Goal: Task Accomplishment & Management: Manage account settings

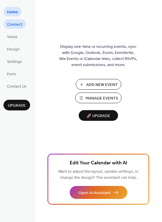
click at [19, 27] on span "Connect" at bounding box center [14, 25] width 15 height 6
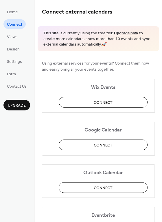
drag, startPoint x: 15, startPoint y: 50, endPoint x: 14, endPoint y: 44, distance: 6.7
click at [15, 50] on span "Design" at bounding box center [13, 49] width 13 height 6
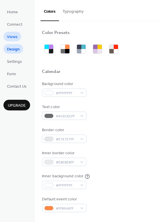
click at [14, 40] on span "Views" at bounding box center [12, 37] width 11 height 6
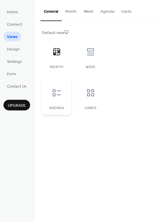
click at [57, 100] on div at bounding box center [56, 92] width 17 height 17
click at [79, 59] on div "Week" at bounding box center [90, 56] width 29 height 36
click at [88, 96] on icon at bounding box center [90, 92] width 7 height 7
click at [83, 60] on div at bounding box center [90, 51] width 17 height 17
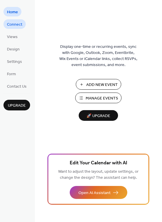
click at [14, 27] on span "Connect" at bounding box center [14, 25] width 15 height 6
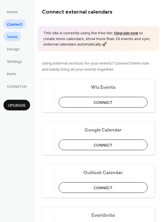
click at [13, 37] on span "Views" at bounding box center [12, 37] width 11 height 6
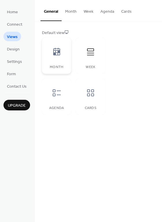
click at [59, 51] on icon at bounding box center [56, 52] width 7 height 8
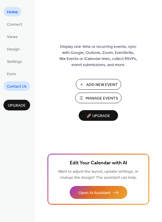
click at [12, 87] on span "Contact Us" at bounding box center [17, 87] width 20 height 6
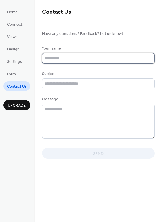
click at [56, 58] on input "text" at bounding box center [98, 58] width 113 height 11
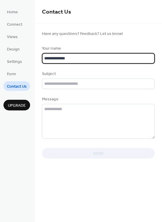
click at [56, 59] on input "**********" at bounding box center [98, 58] width 113 height 11
type input "**********"
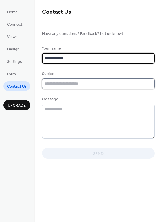
click at [71, 84] on input "text" at bounding box center [98, 83] width 113 height 11
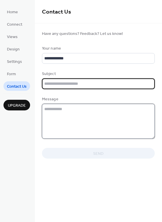
click at [65, 109] on textarea at bounding box center [98, 121] width 113 height 35
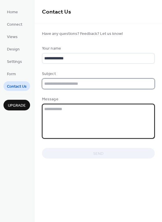
click at [85, 84] on input "text" at bounding box center [98, 83] width 113 height 11
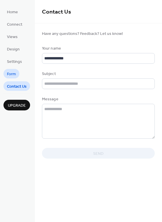
click at [16, 71] on link "Form" at bounding box center [11, 74] width 16 height 10
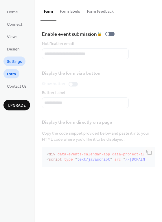
click at [6, 58] on link "Settings" at bounding box center [14, 62] width 22 height 10
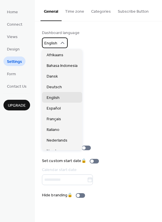
click at [56, 46] on span "English" at bounding box center [50, 44] width 13 height 8
click at [116, 75] on div "Dashboard language English Calendar language English Time format 1:00pm Week st…" at bounding box center [98, 114] width 113 height 169
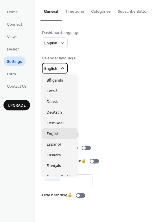
click at [56, 70] on span "English" at bounding box center [50, 69] width 13 height 8
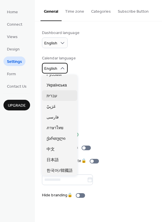
scroll to position [198, 0]
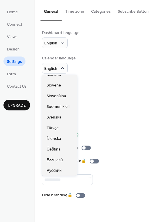
click at [113, 91] on div "Time format 1:00pm" at bounding box center [98, 90] width 113 height 18
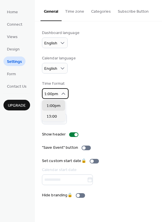
click at [62, 93] on icon at bounding box center [63, 94] width 6 height 6
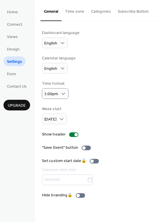
click at [88, 93] on div "Time format 1:00pm" at bounding box center [98, 90] width 113 height 18
click at [67, 93] on div "1:00pm" at bounding box center [55, 93] width 27 height 11
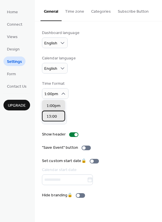
click at [54, 116] on span "13:00" at bounding box center [51, 117] width 10 height 6
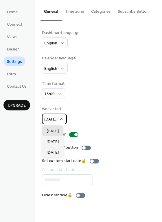
click at [60, 120] on icon at bounding box center [62, 119] width 6 height 6
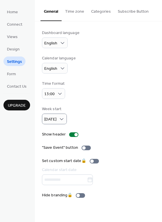
click at [87, 112] on div "Week start Sunday" at bounding box center [98, 115] width 113 height 18
click at [73, 134] on div at bounding box center [73, 134] width 9 height 5
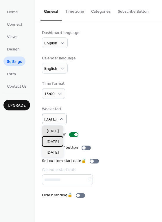
click at [58, 140] on span "Monday" at bounding box center [52, 142] width 12 height 6
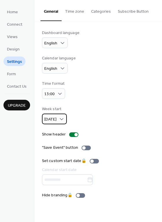
click at [56, 119] on span "Monday" at bounding box center [50, 120] width 12 height 8
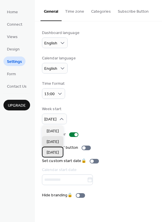
click at [53, 153] on span "Saturday" at bounding box center [52, 153] width 12 height 6
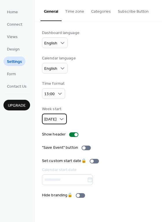
click at [56, 120] on span "Saturday" at bounding box center [50, 120] width 12 height 8
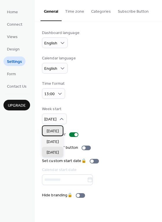
click at [56, 131] on span "Sunday" at bounding box center [52, 131] width 12 height 6
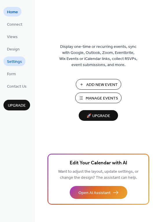
click at [18, 64] on span "Settings" at bounding box center [14, 62] width 15 height 6
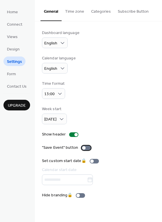
click at [87, 148] on div at bounding box center [85, 148] width 9 height 5
click at [87, 149] on div at bounding box center [88, 147] width 3 height 3
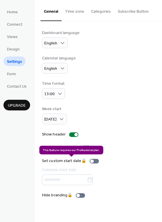
click at [96, 160] on div "Set custom start date 🔒 Calendar start date" at bounding box center [71, 171] width 59 height 27
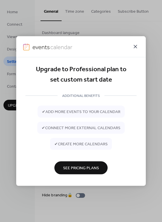
drag, startPoint x: 133, startPoint y: 47, endPoint x: 130, endPoint y: 51, distance: 4.3
click at [133, 46] on icon at bounding box center [135, 46] width 7 height 7
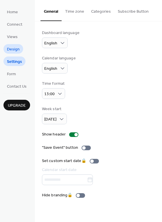
click at [15, 51] on span "Design" at bounding box center [13, 49] width 13 height 6
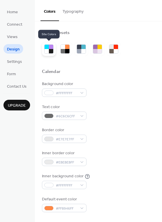
click at [53, 52] on div at bounding box center [51, 51] width 4 height 4
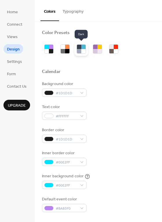
click at [80, 50] on div at bounding box center [79, 51] width 4 height 4
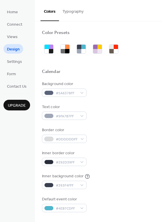
click at [104, 50] on div at bounding box center [81, 49] width 78 height 14
click at [102, 50] on div at bounding box center [97, 49] width 14 height 14
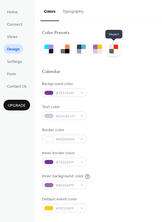
click at [115, 50] on div at bounding box center [115, 51] width 4 height 4
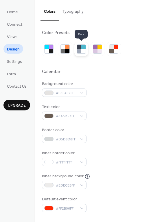
click at [81, 52] on div at bounding box center [79, 51] width 4 height 4
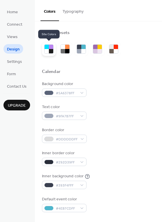
click at [46, 51] on div at bounding box center [46, 51] width 4 height 4
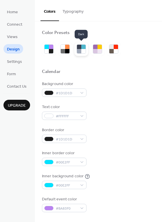
click at [81, 50] on div at bounding box center [79, 51] width 4 height 4
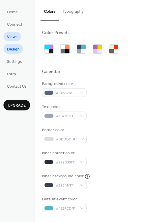
click at [15, 34] on span "Views" at bounding box center [12, 37] width 11 height 6
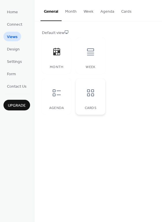
click at [89, 92] on icon at bounding box center [90, 92] width 7 height 7
click at [48, 99] on div at bounding box center [56, 92] width 17 height 17
